Goal: Transaction & Acquisition: Download file/media

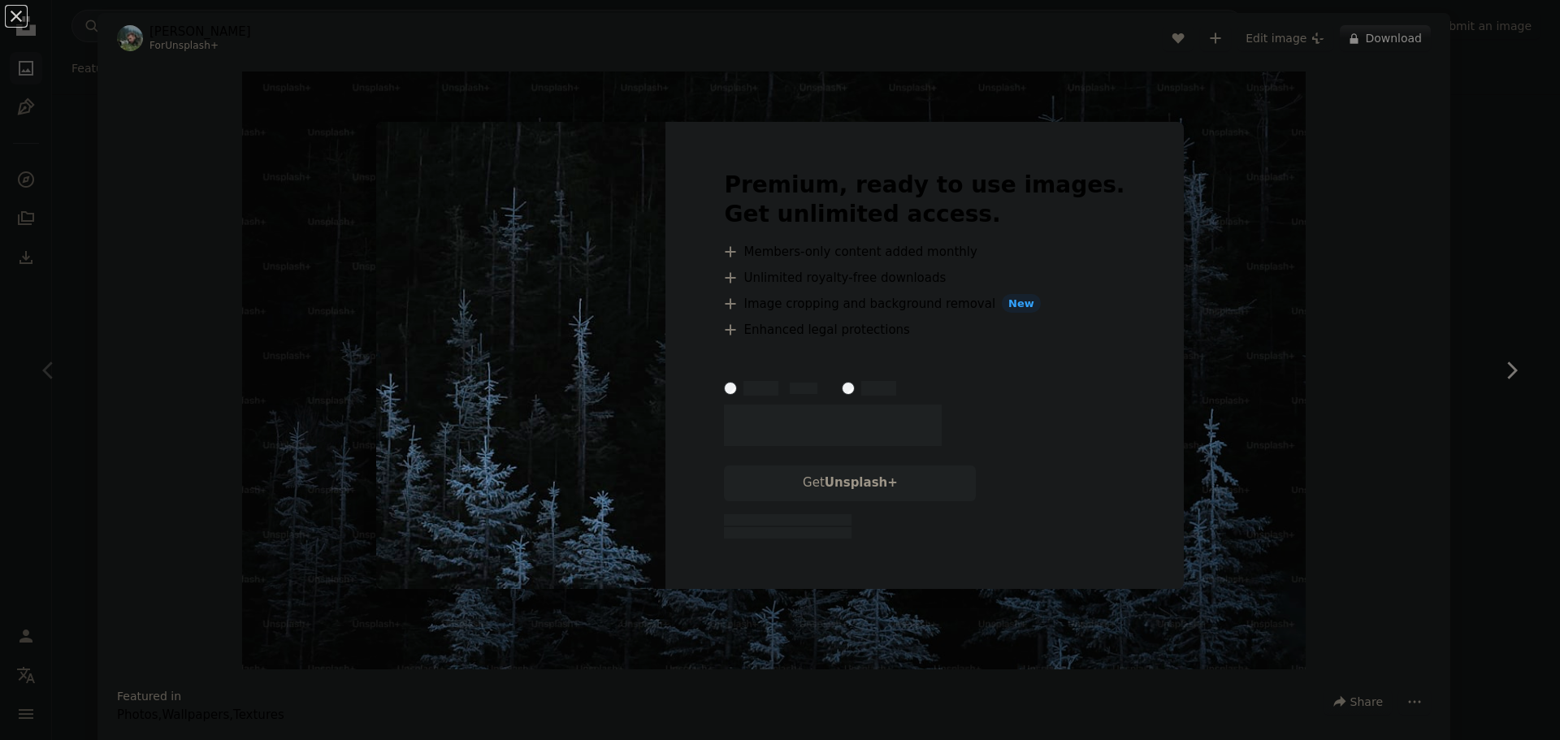
scroll to position [81, 0]
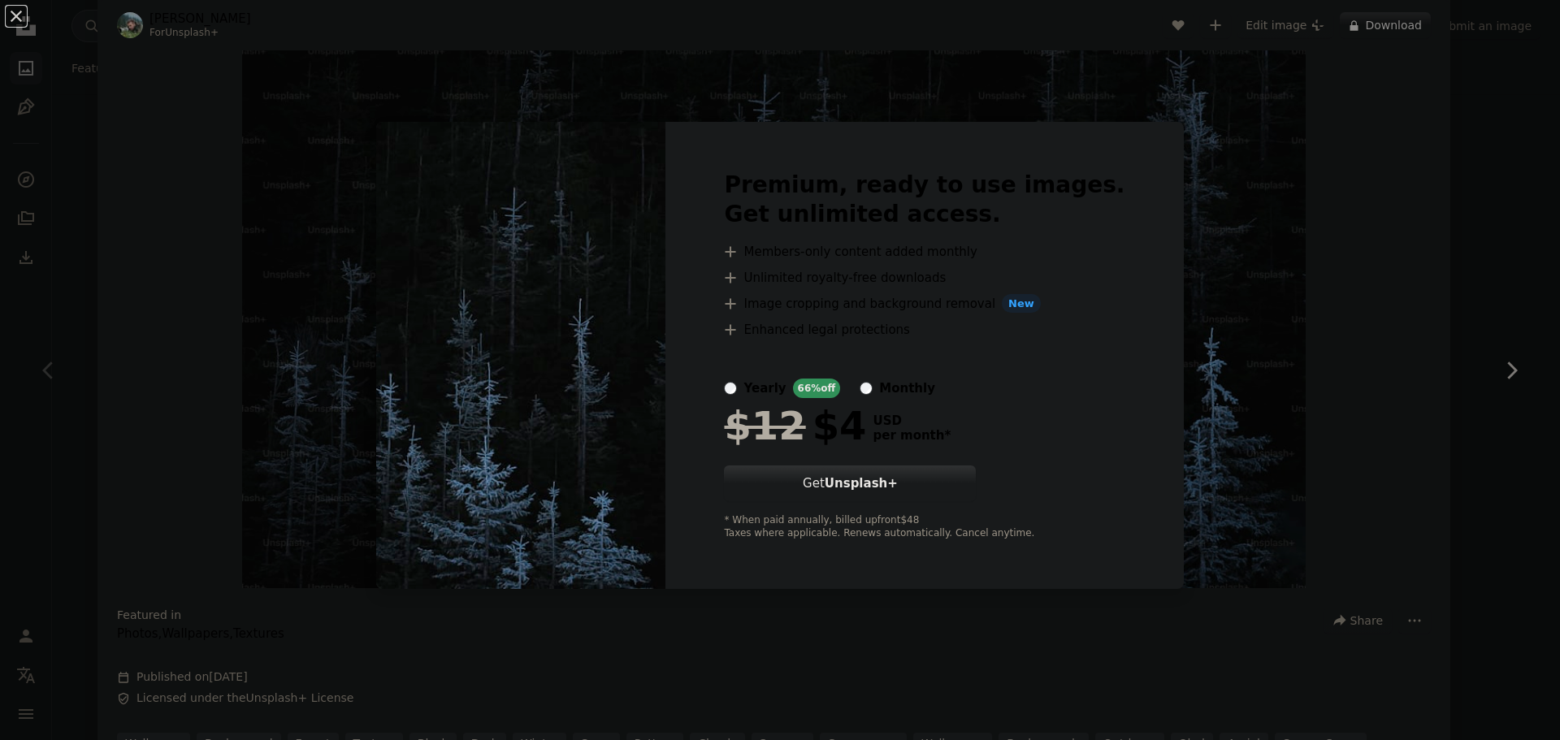
click at [1195, 303] on div "An X shape Premium, ready to use images. Get unlimited access. A plus sign Memb…" at bounding box center [780, 370] width 1560 height 740
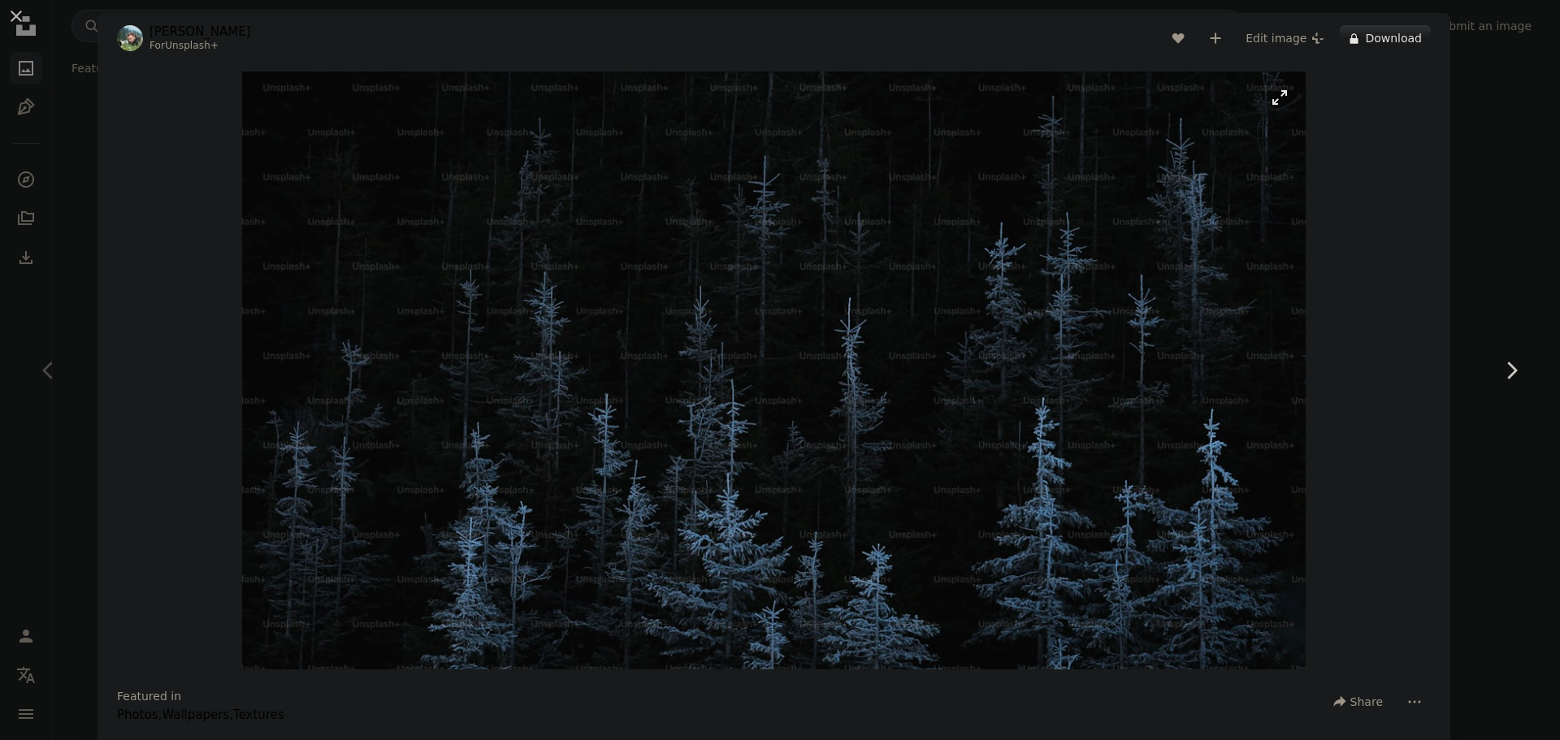
click at [768, 386] on img "Zoom in on this image" at bounding box center [773, 371] width 1063 height 598
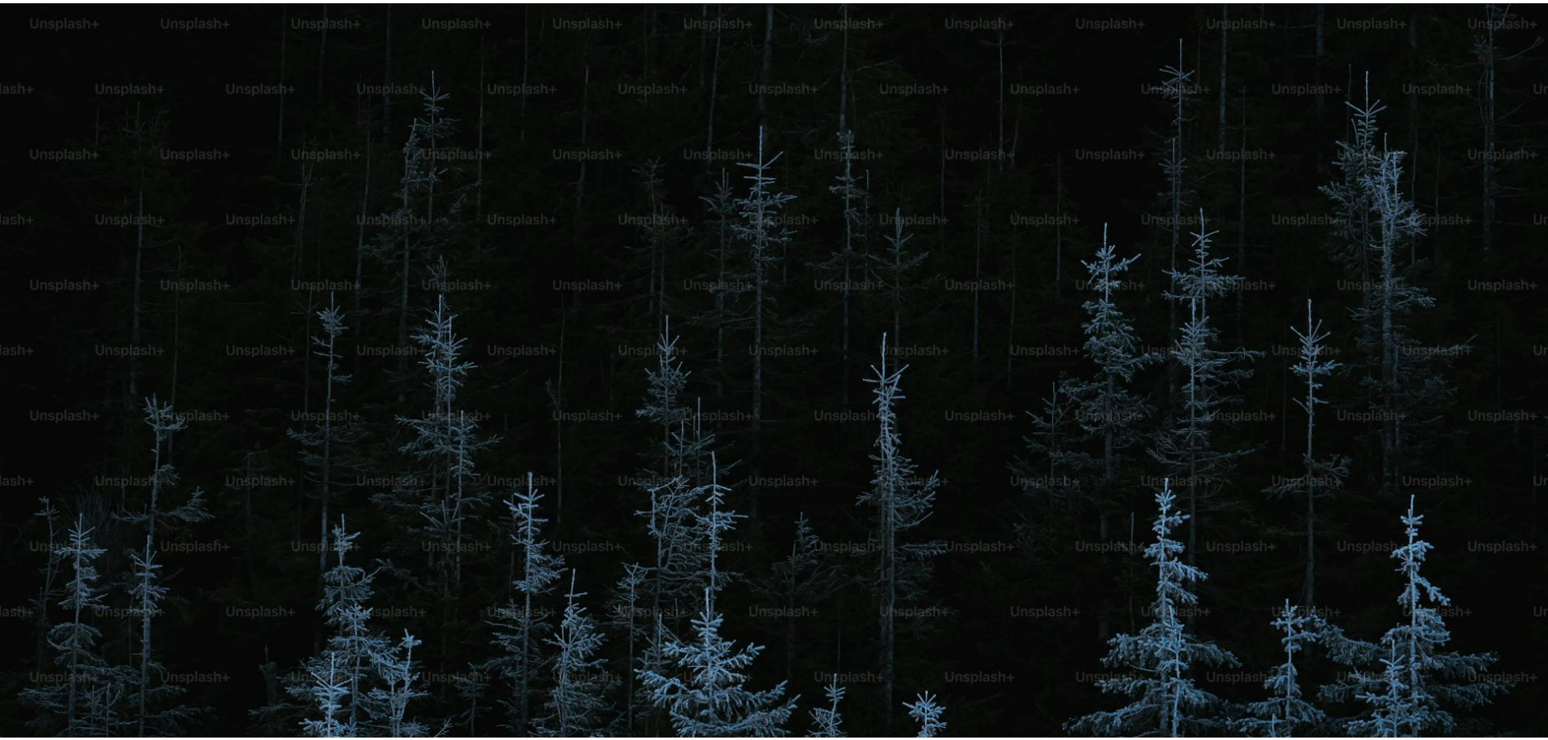
scroll to position [63, 0]
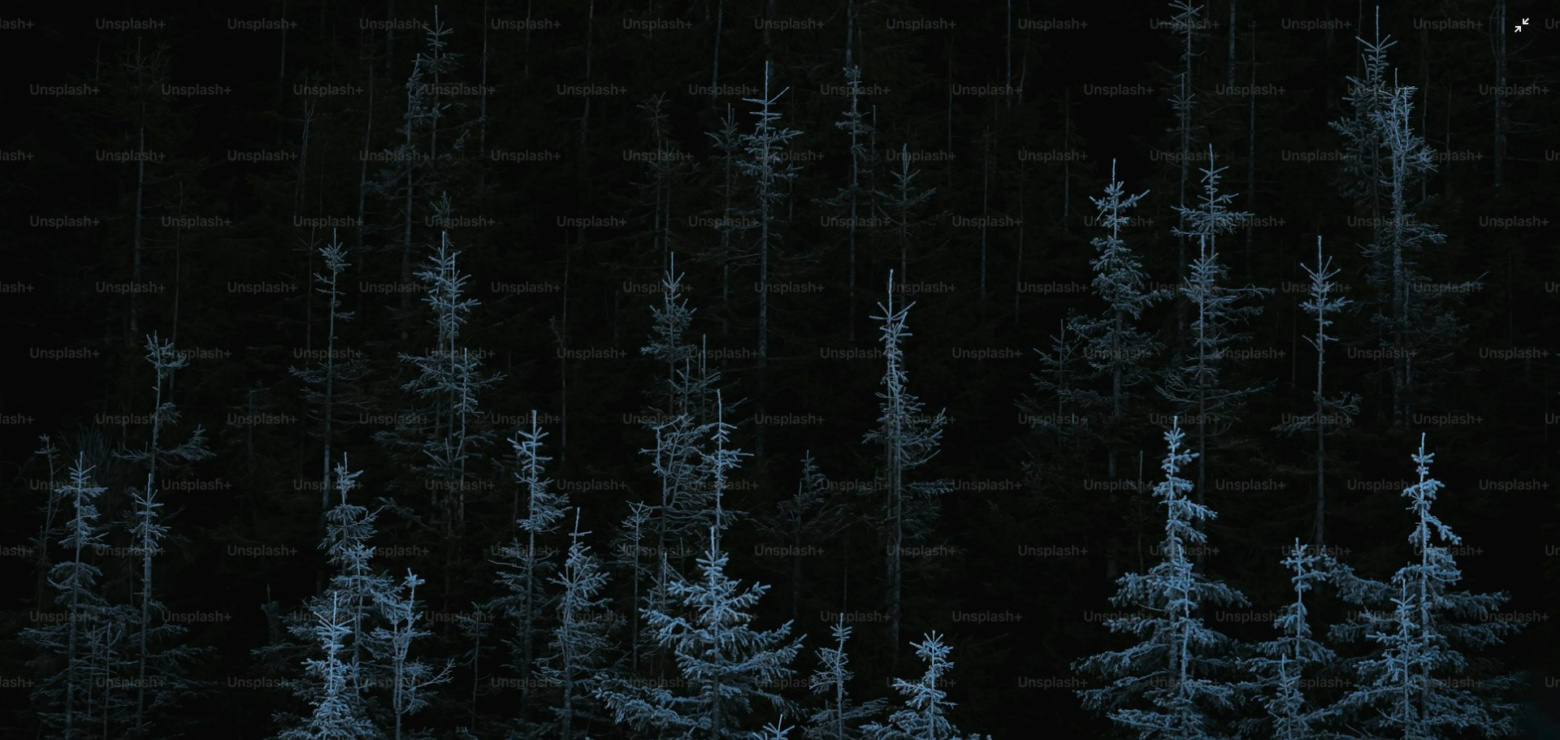
click at [768, 386] on img "Zoom out on this image" at bounding box center [780, 376] width 1562 height 878
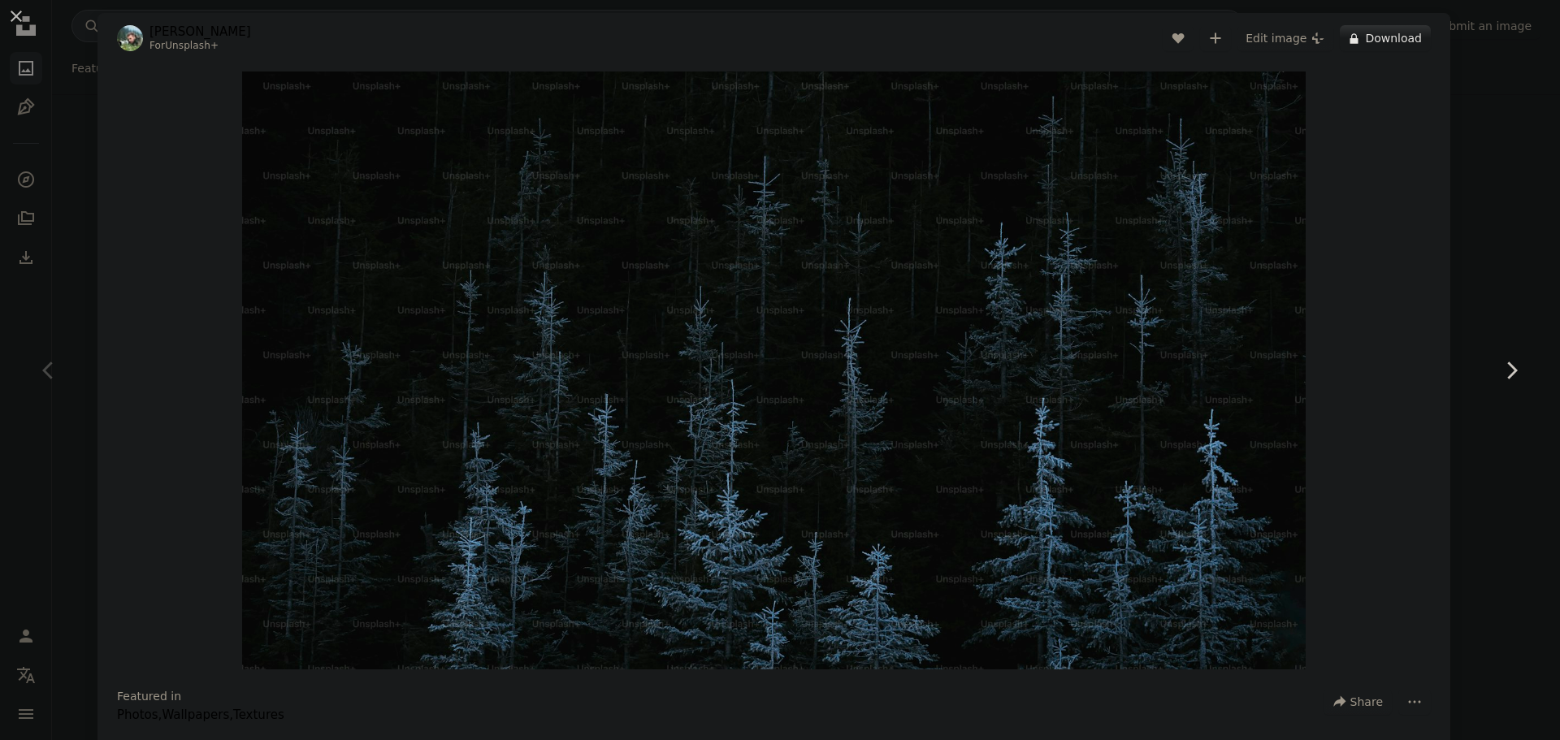
click at [1479, 282] on div "An X shape Chevron left Chevron right [PERSON_NAME] For Unsplash+ A heart A plu…" at bounding box center [780, 370] width 1560 height 740
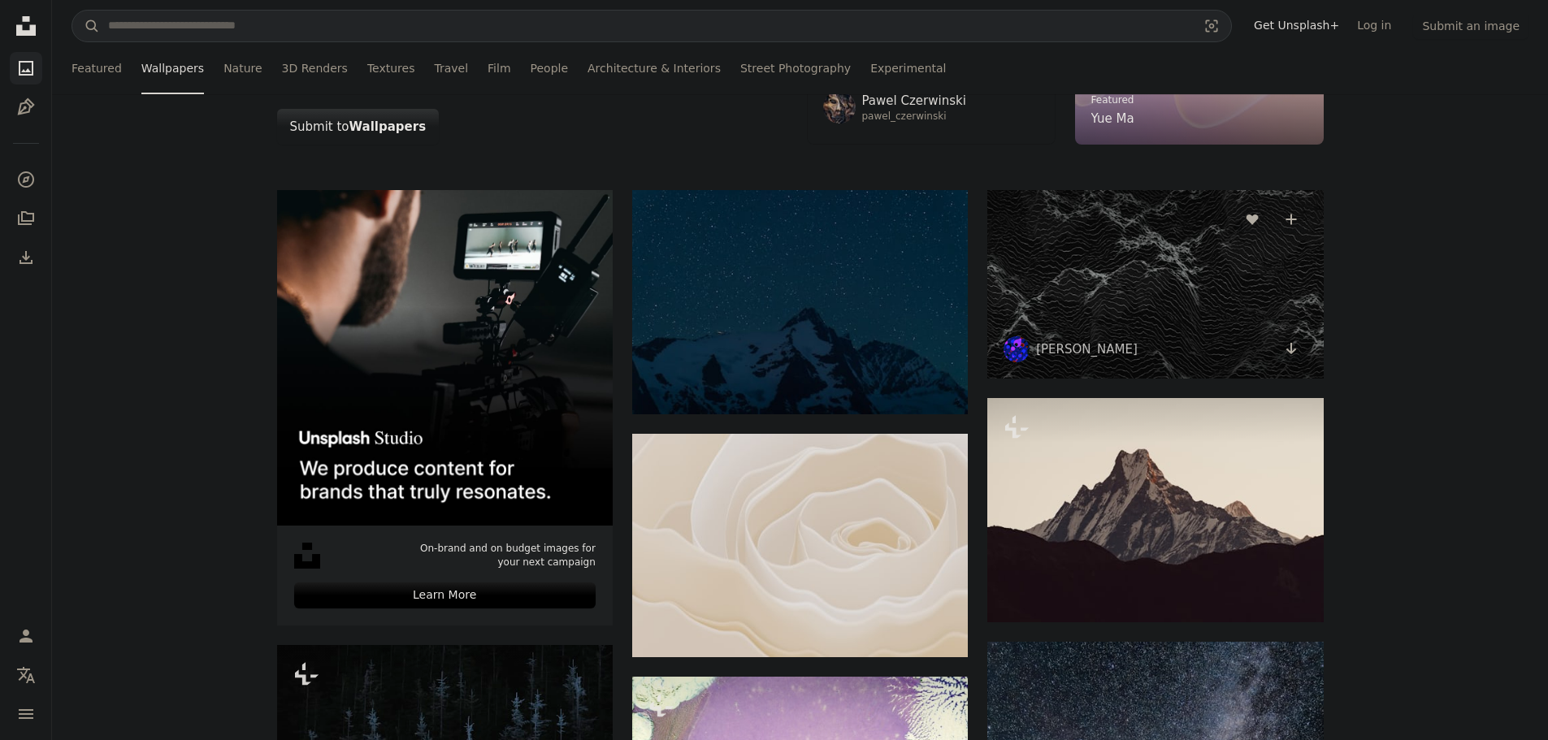
click at [1099, 250] on img at bounding box center [1155, 284] width 336 height 189
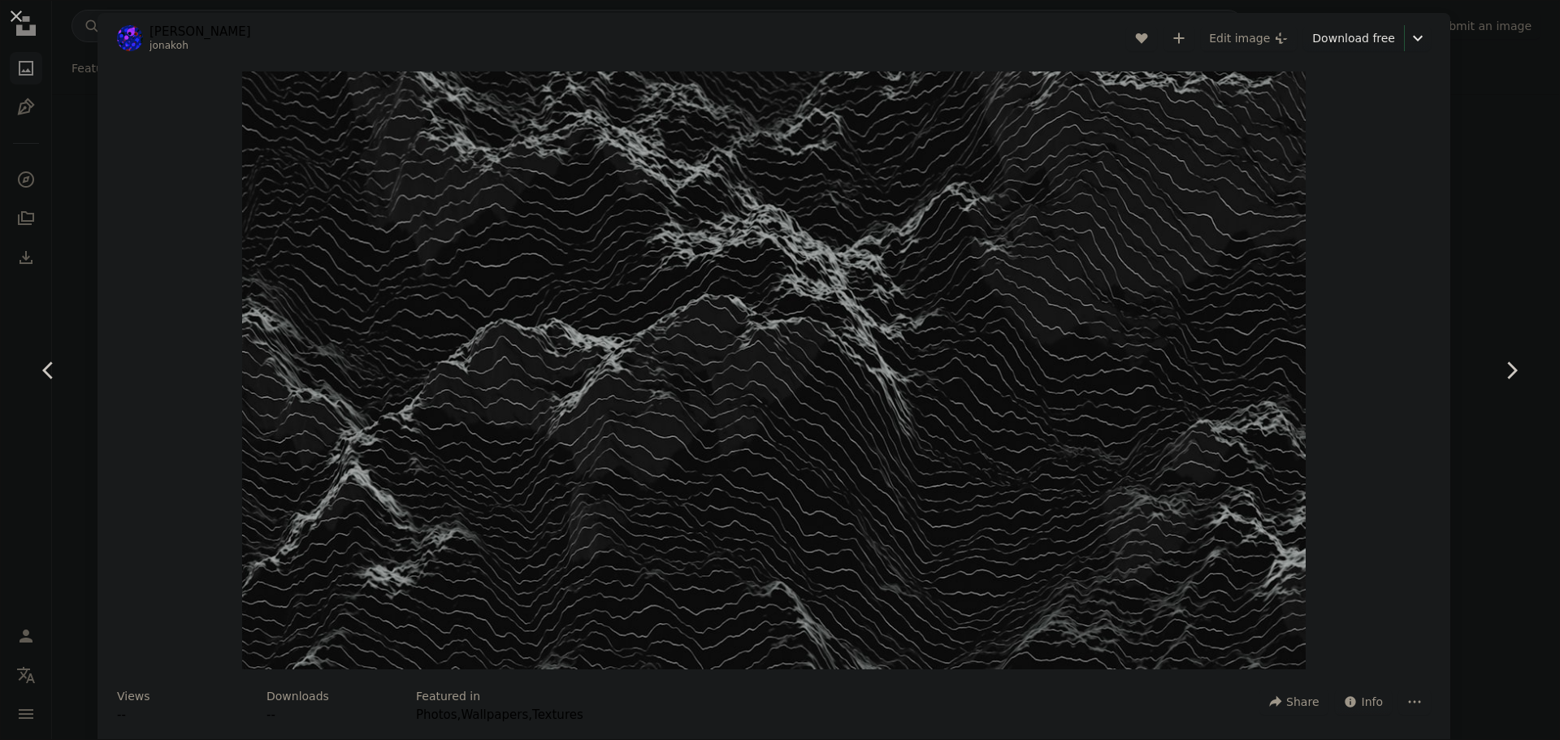
click at [1447, 111] on div "An X shape Chevron left Chevron right [PERSON_NAME] jonakoh A heart A plus sign…" at bounding box center [780, 370] width 1560 height 740
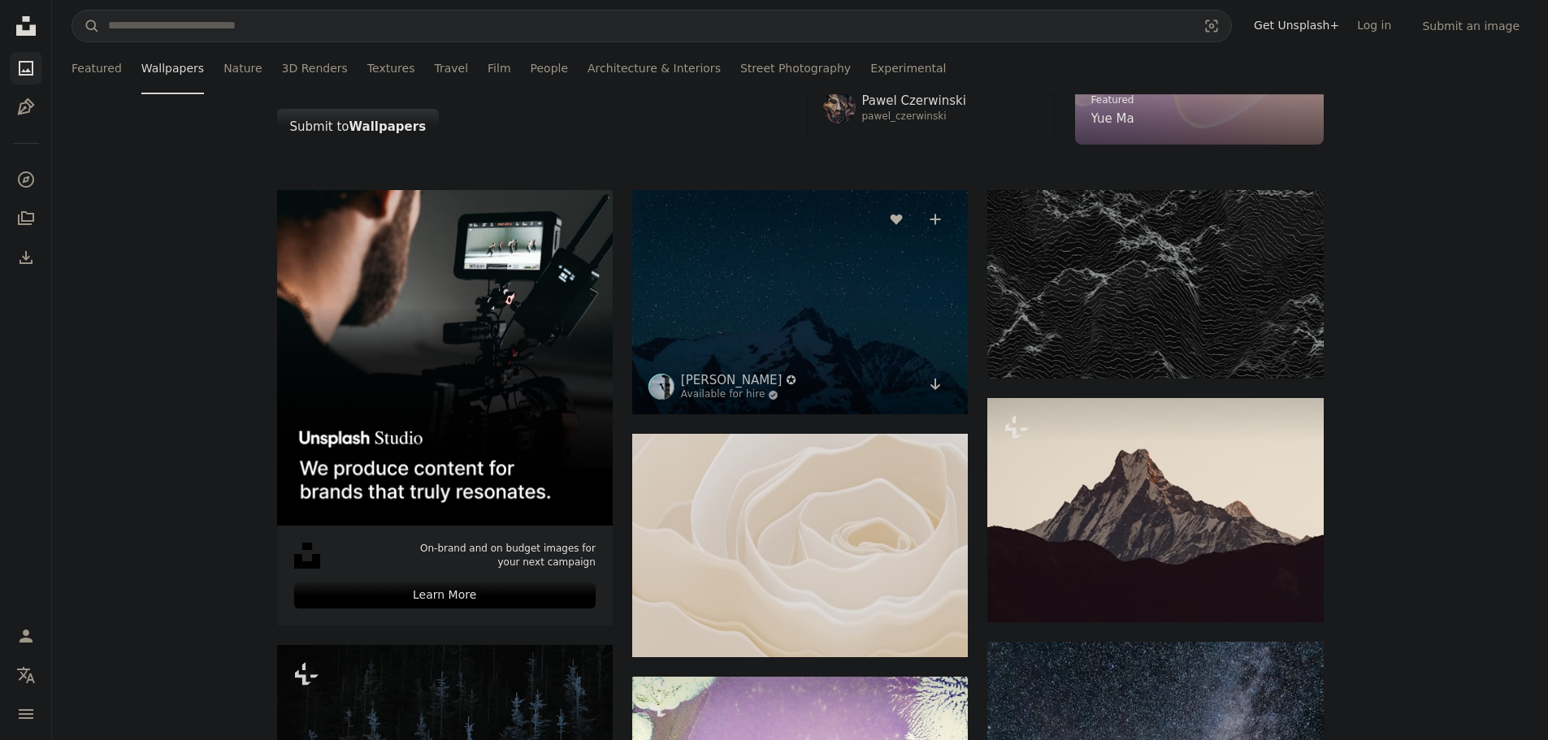
click at [856, 317] on img at bounding box center [800, 302] width 336 height 224
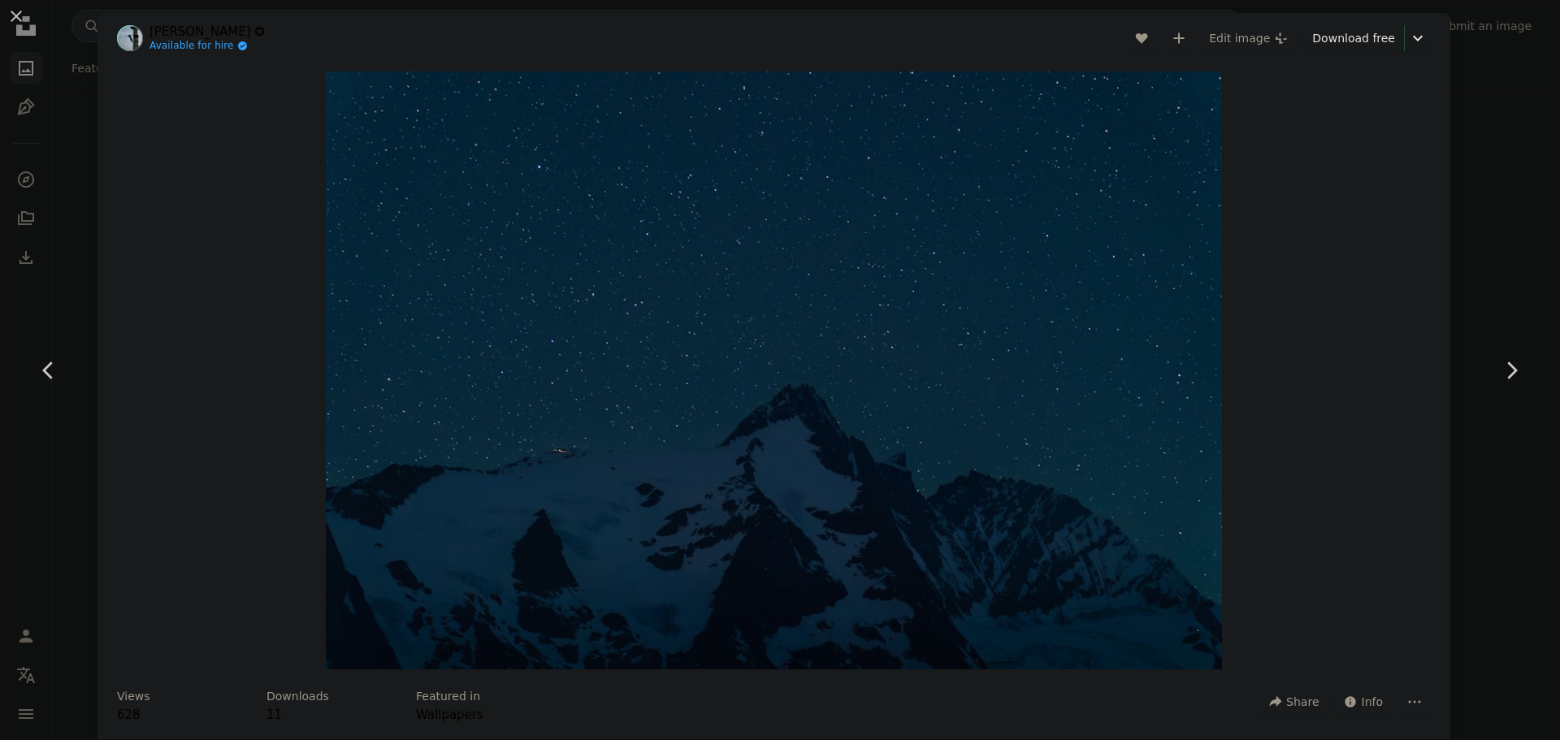
click at [1476, 83] on div "An X shape Chevron left Chevron right [PERSON_NAME] ✪ Available for hire A chec…" at bounding box center [780, 370] width 1560 height 740
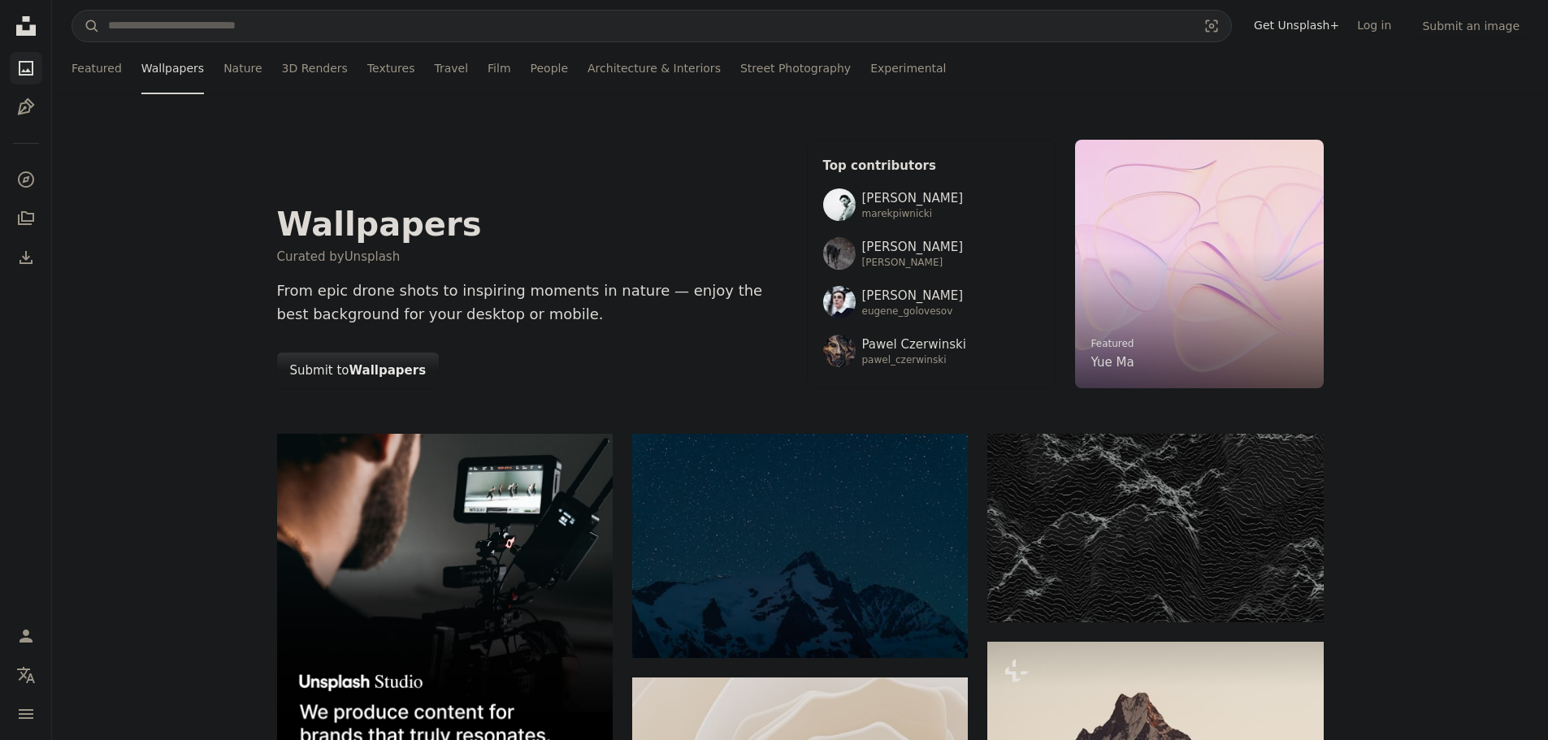
drag, startPoint x: 1350, startPoint y: 456, endPoint x: 1201, endPoint y: 206, distance: 291.5
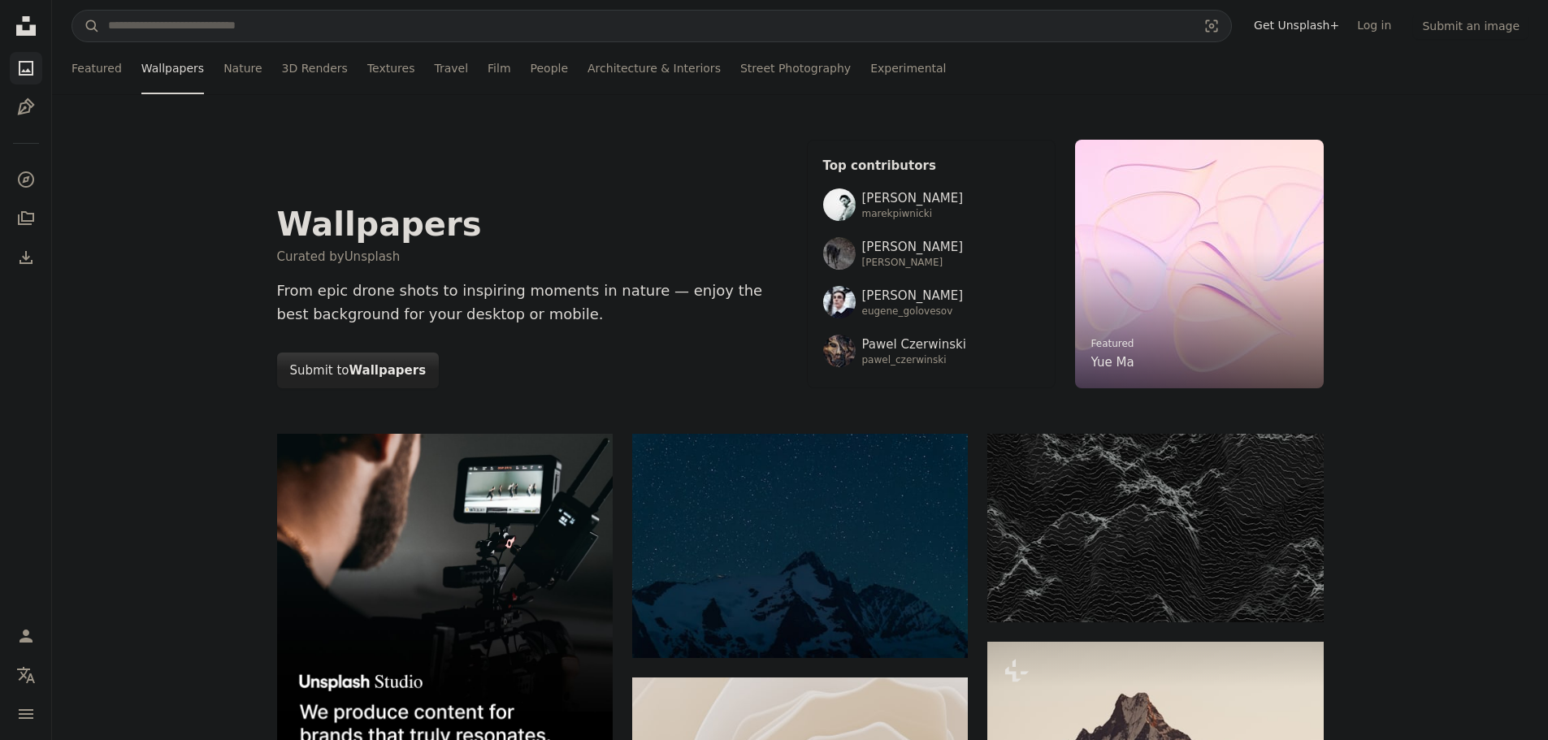
click at [394, 370] on strong "Wallpapers" at bounding box center [387, 370] width 77 height 15
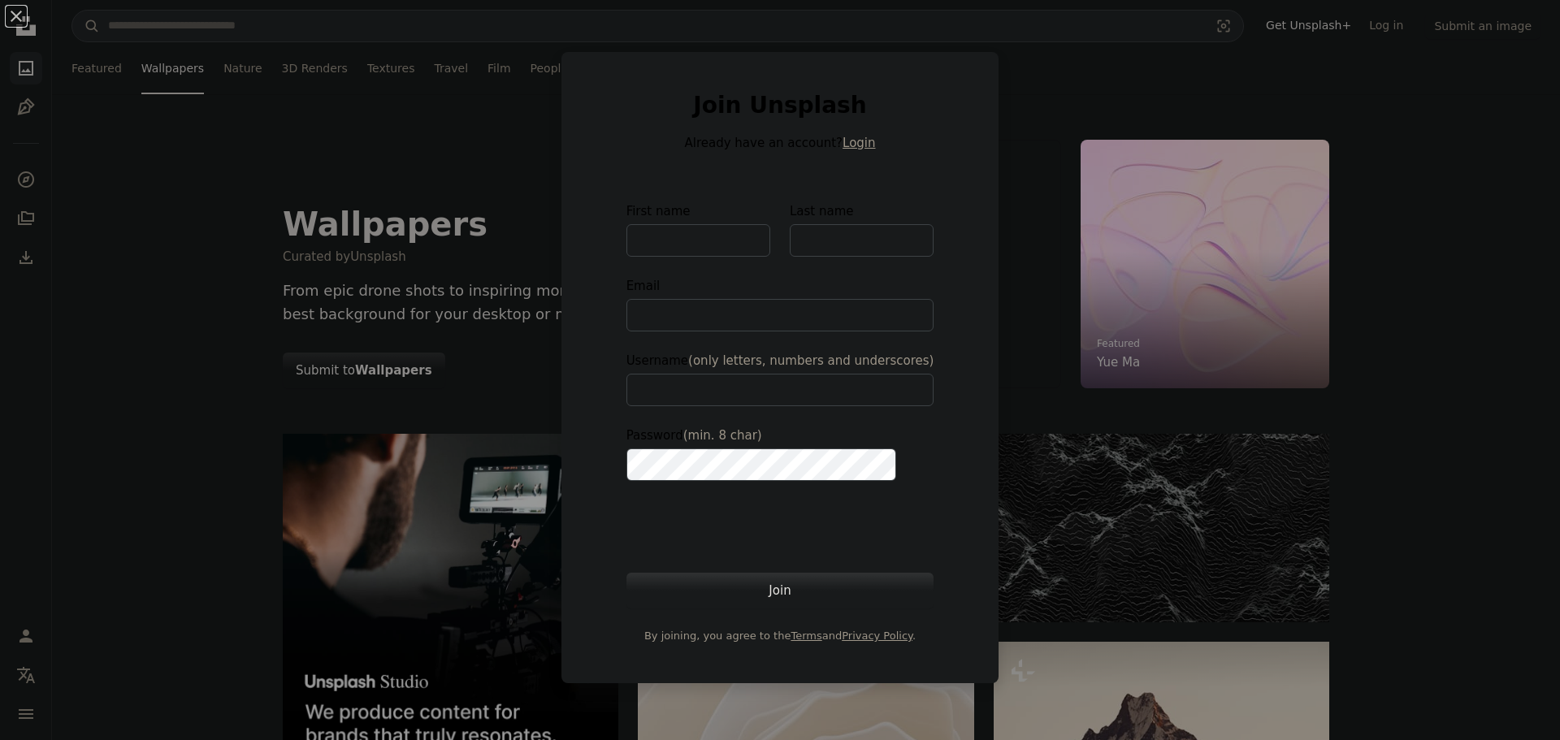
click at [1356, 385] on div "An X shape Join Unsplash Already have an account? Login First name Last name Em…" at bounding box center [780, 370] width 1560 height 740
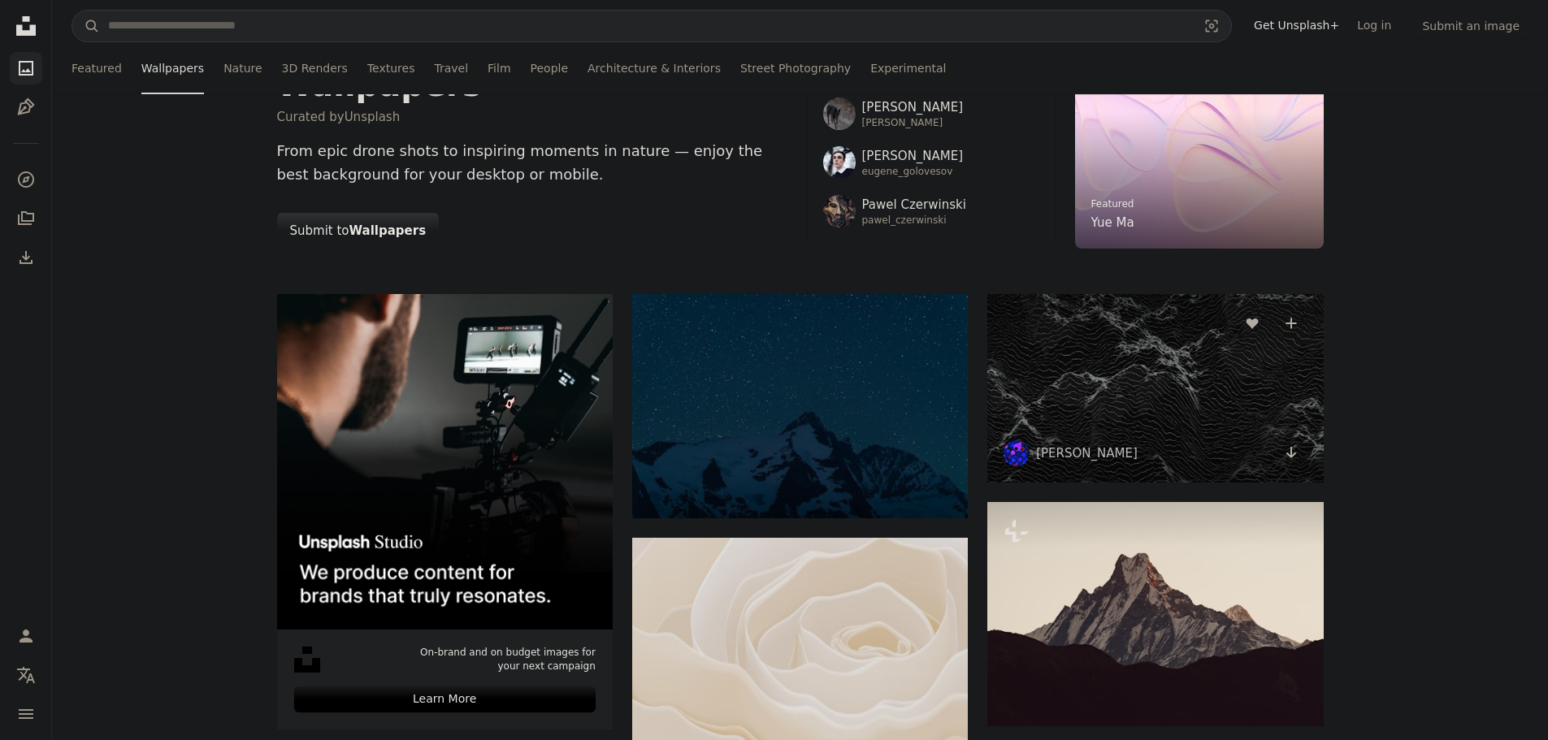
scroll to position [163, 0]
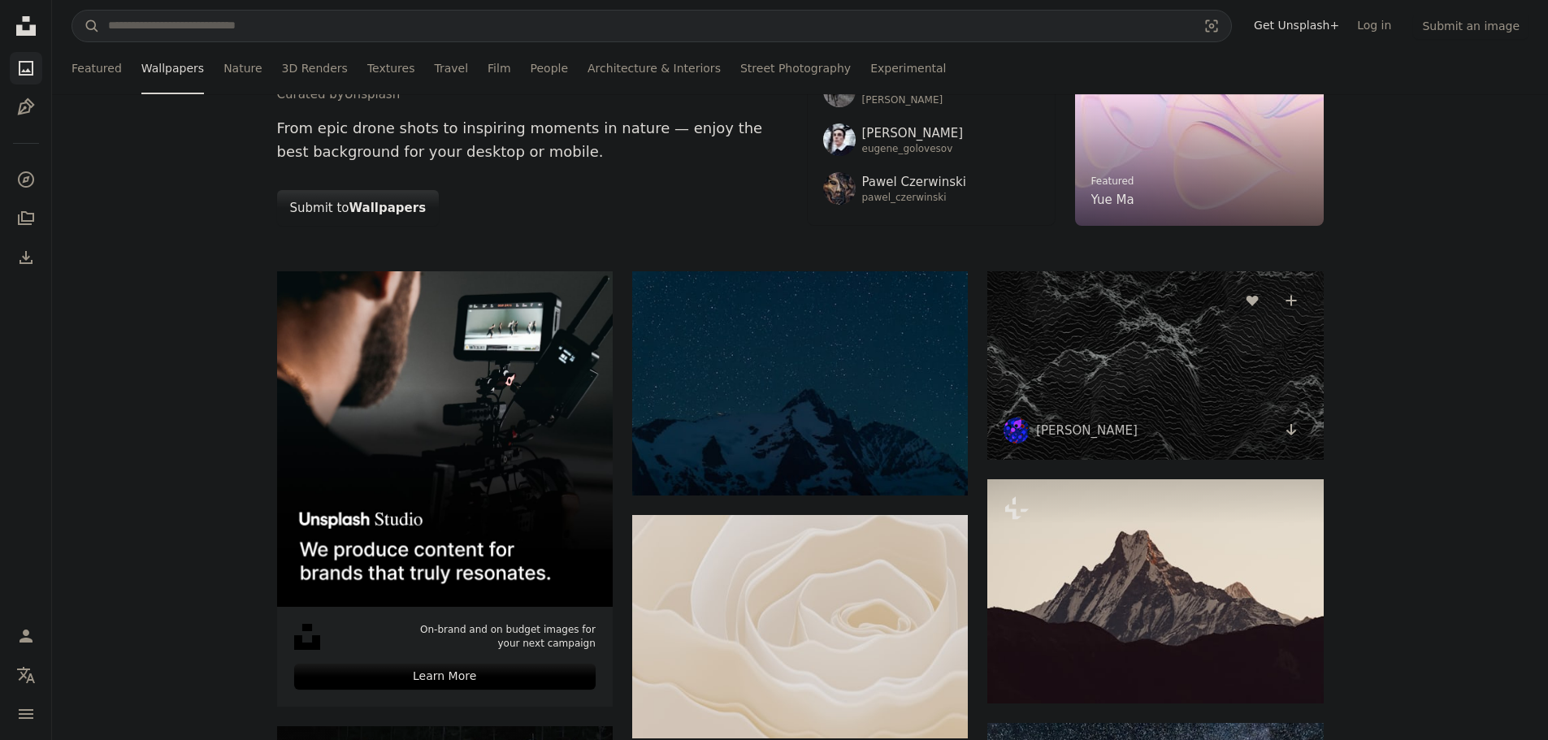
click at [1191, 371] on img at bounding box center [1155, 365] width 336 height 189
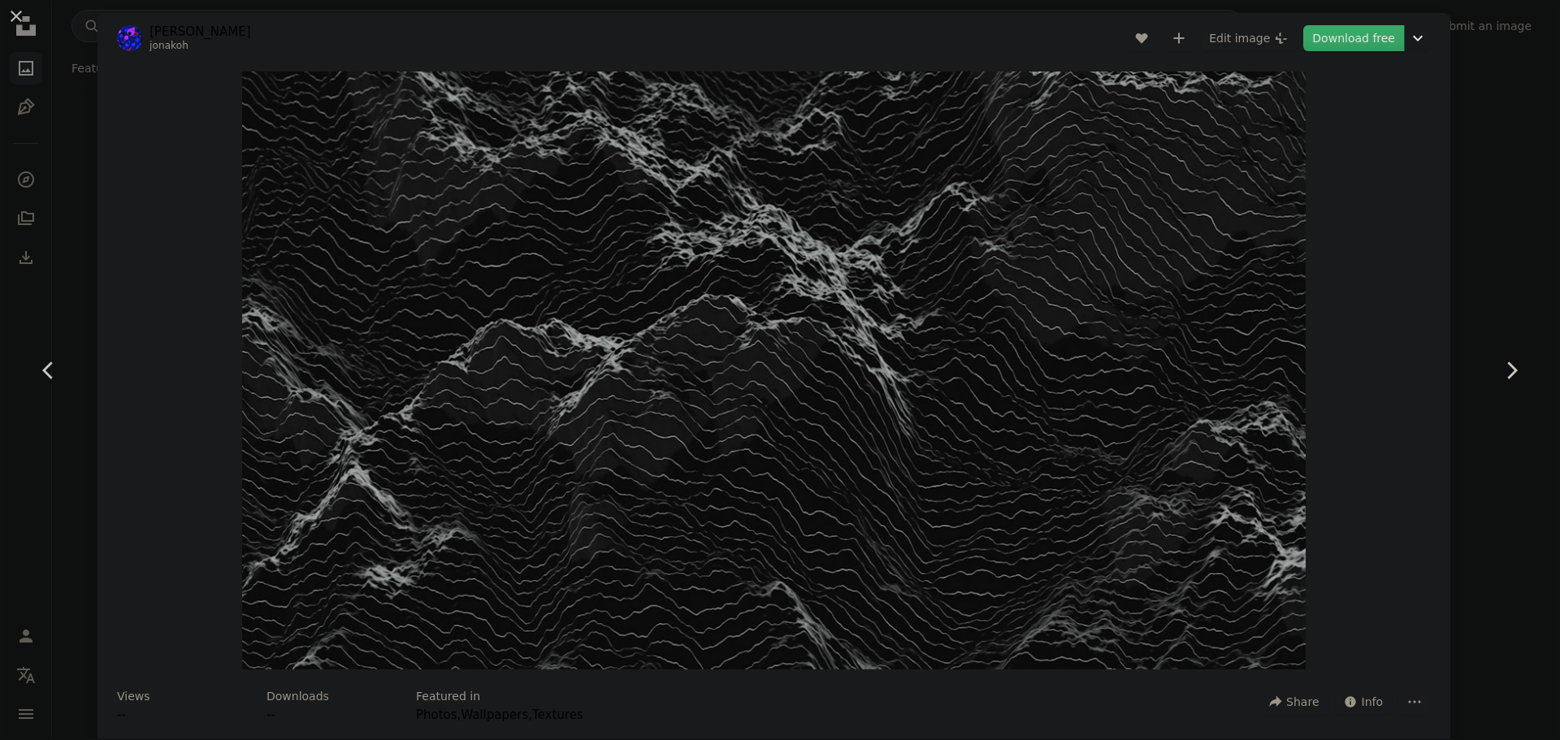
click at [1353, 47] on link "Download free" at bounding box center [1353, 38] width 101 height 26
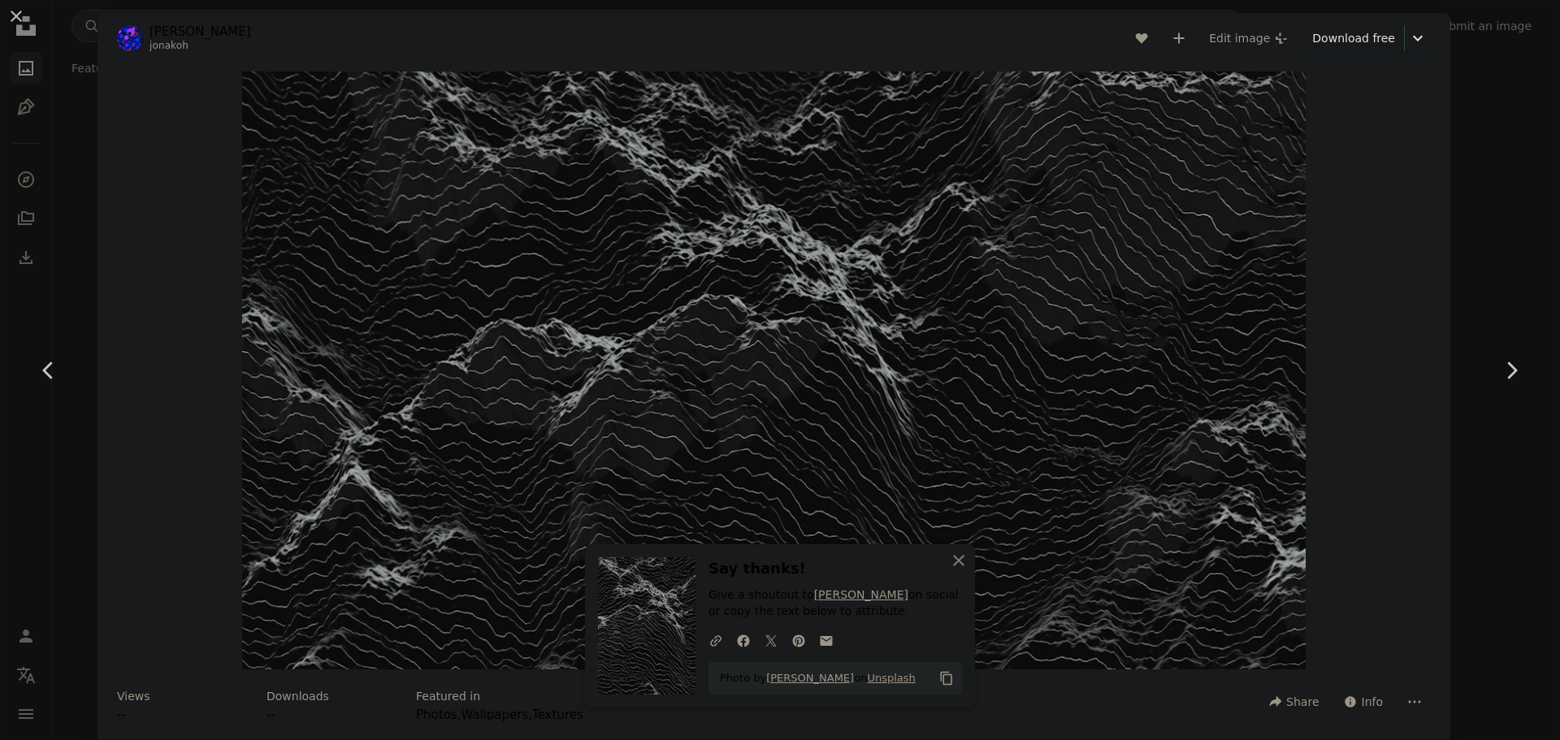
click at [1499, 250] on div "An X shape Chevron left Chevron right An X shape Close Say thanks! Give a shout…" at bounding box center [780, 370] width 1560 height 740
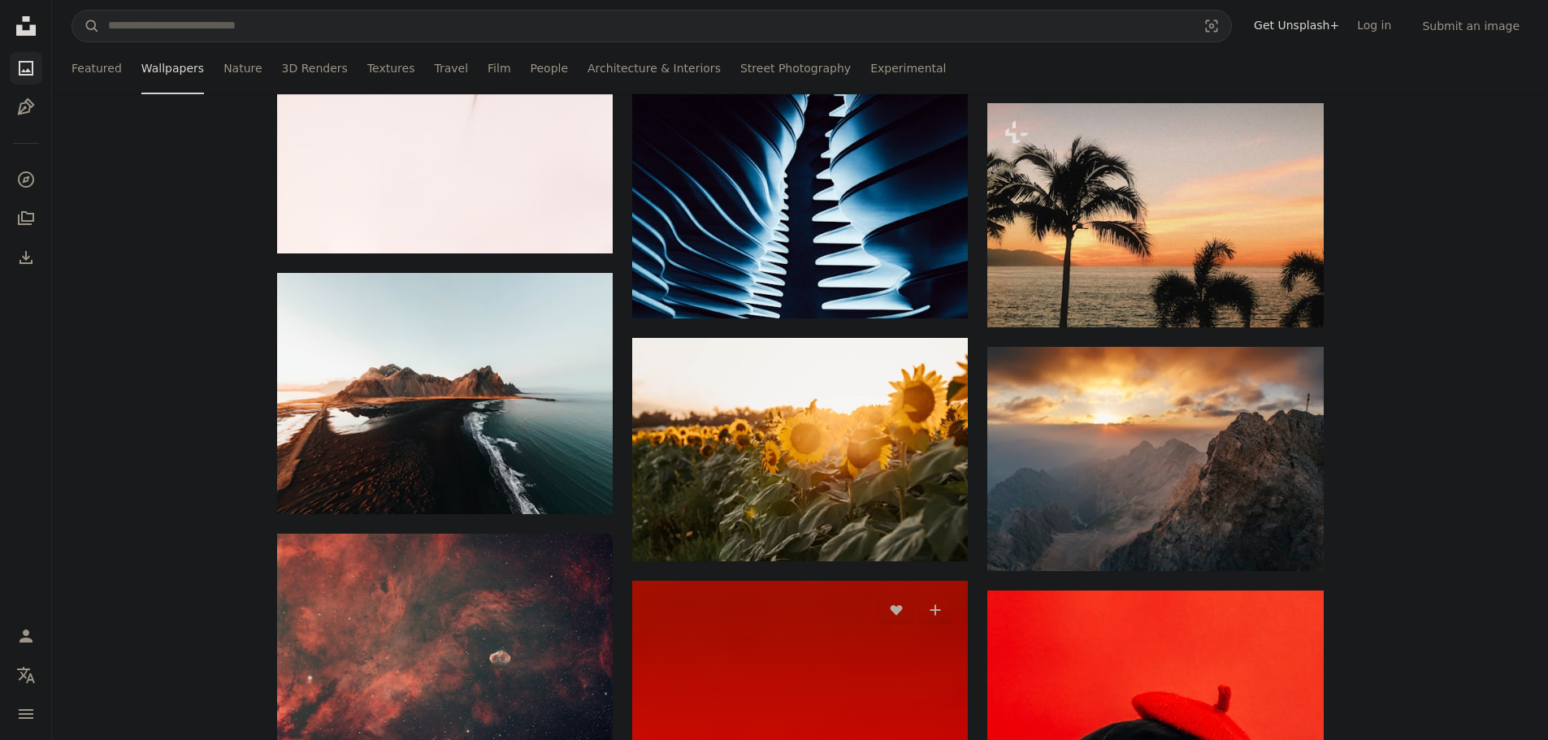
scroll to position [2844, 0]
